Goal: Book appointment/travel/reservation

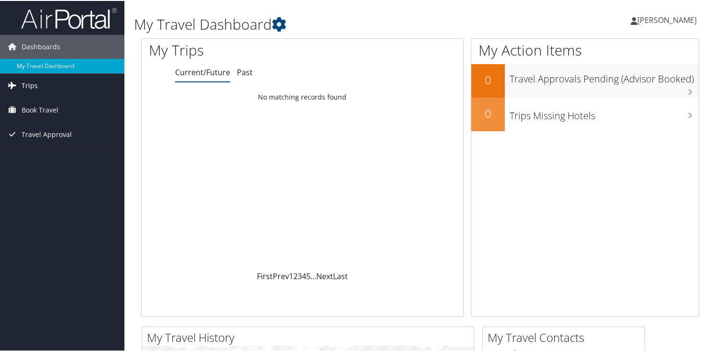
click at [54, 89] on link "Trips" at bounding box center [62, 85] width 124 height 24
click at [27, 152] on span "Book Travel" at bounding box center [40, 152] width 37 height 24
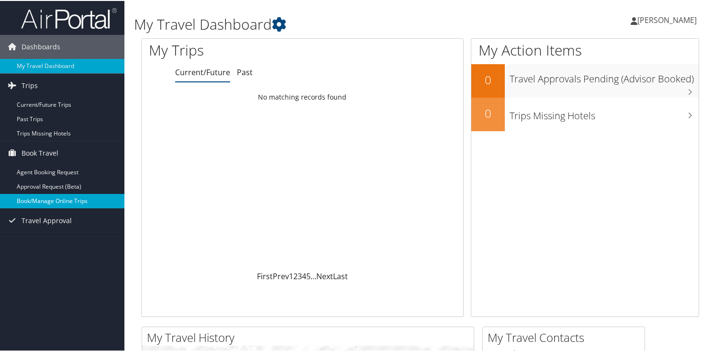
click at [37, 203] on link "Book/Manage Online Trips" at bounding box center [62, 200] width 124 height 14
